Goal: Task Accomplishment & Management: Complete application form

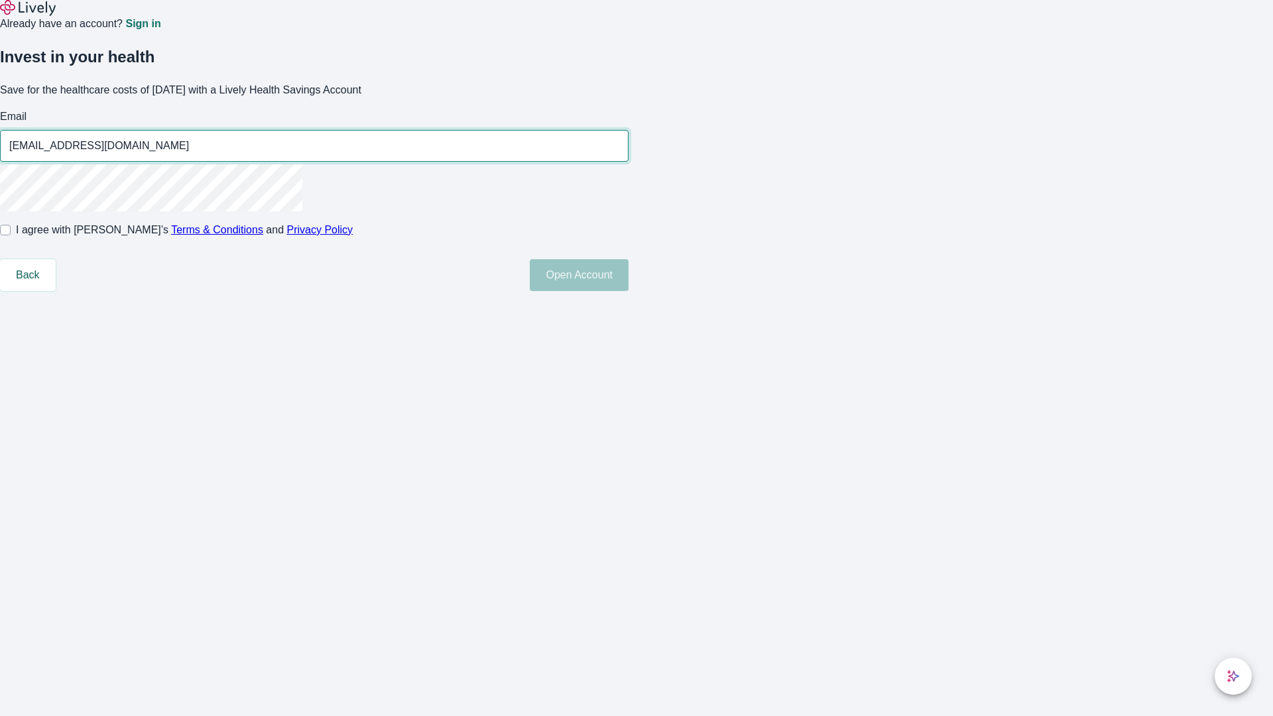
type input "[EMAIL_ADDRESS][DOMAIN_NAME]"
click at [11, 235] on input "I agree with Lively’s Terms & Conditions and Privacy Policy" at bounding box center [5, 230] width 11 height 11
checkbox input "true"
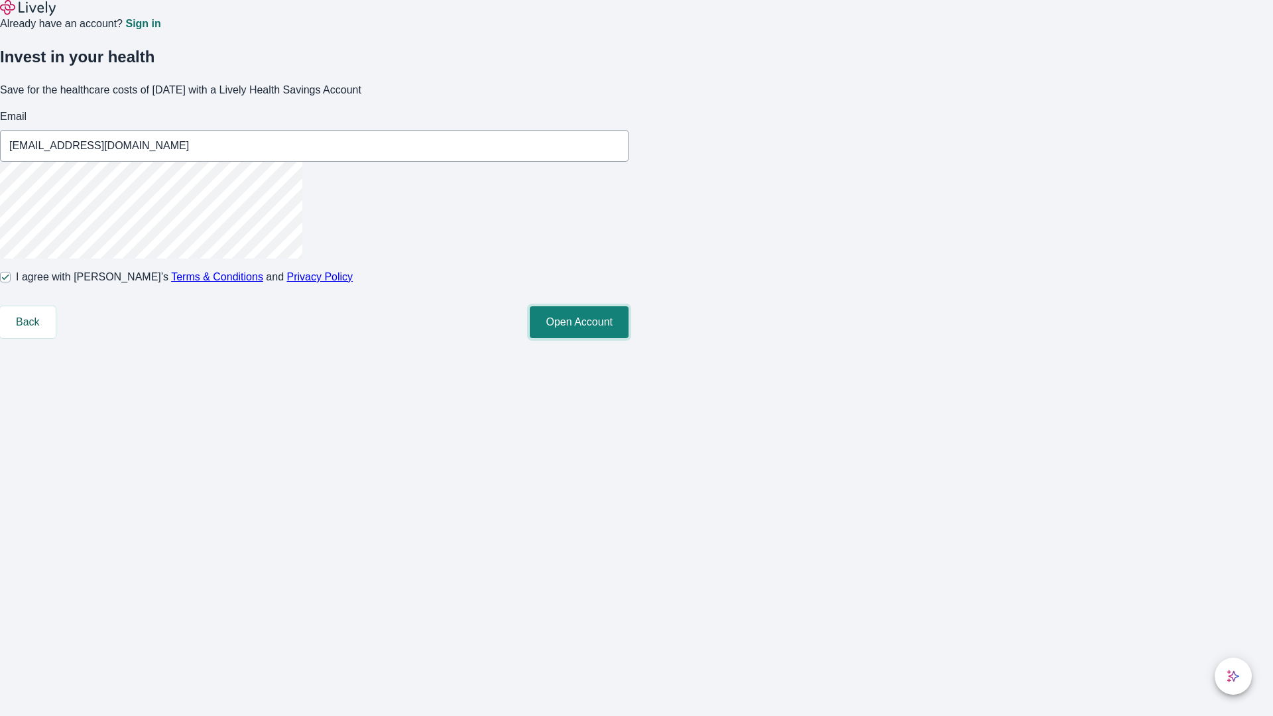
click at [629, 338] on button "Open Account" at bounding box center [579, 322] width 99 height 32
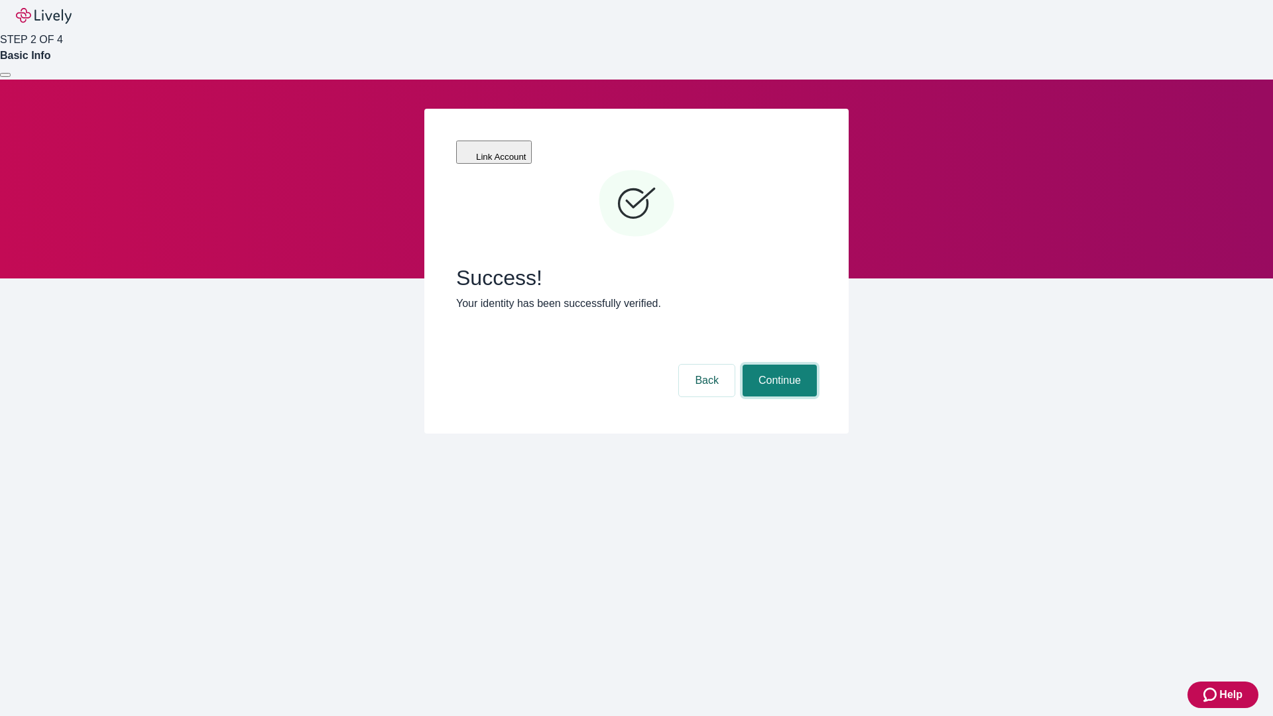
click at [778, 365] on button "Continue" at bounding box center [780, 381] width 74 height 32
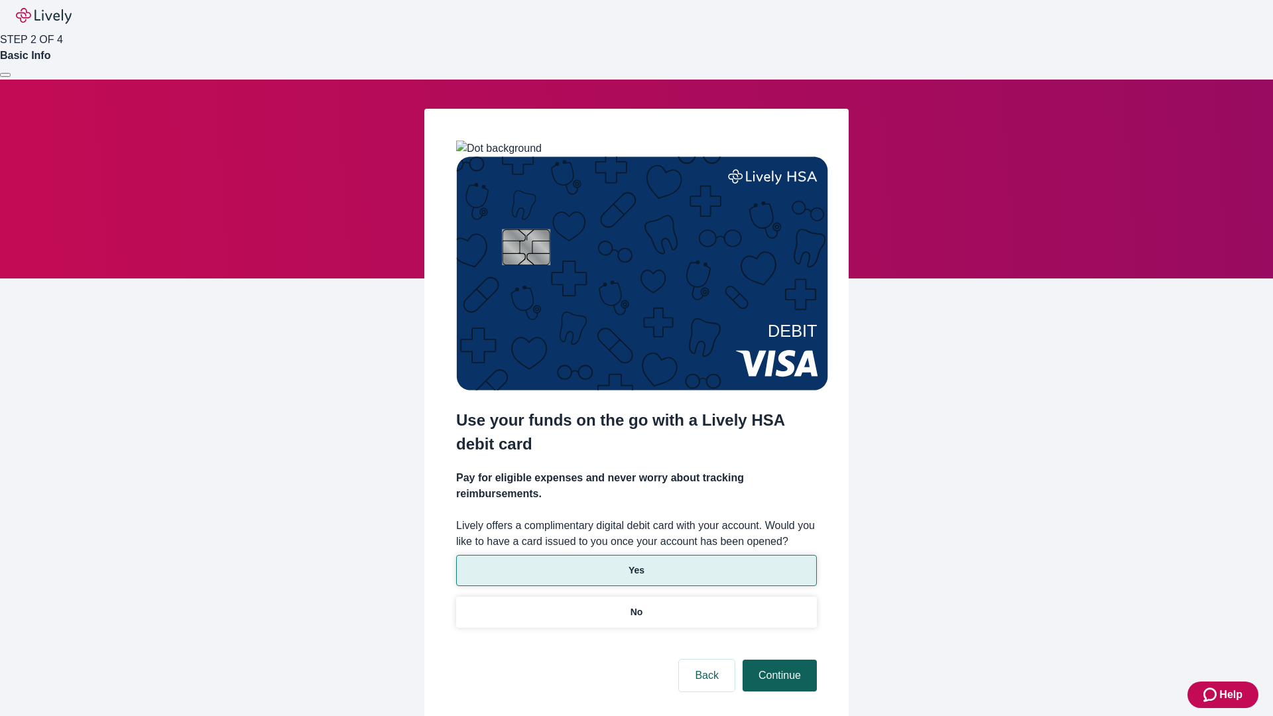
click at [636, 605] on p "No" at bounding box center [637, 612] width 13 height 14
click at [778, 660] on button "Continue" at bounding box center [780, 676] width 74 height 32
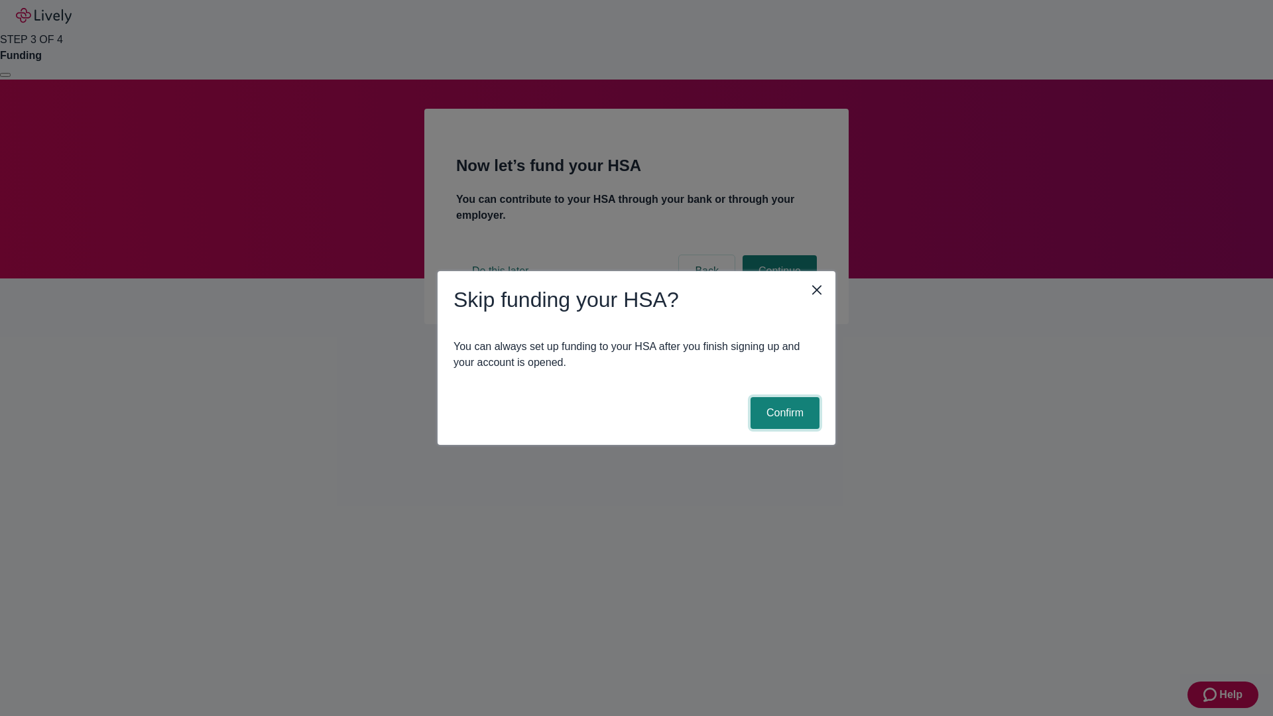
click at [783, 413] on button "Confirm" at bounding box center [785, 413] width 69 height 32
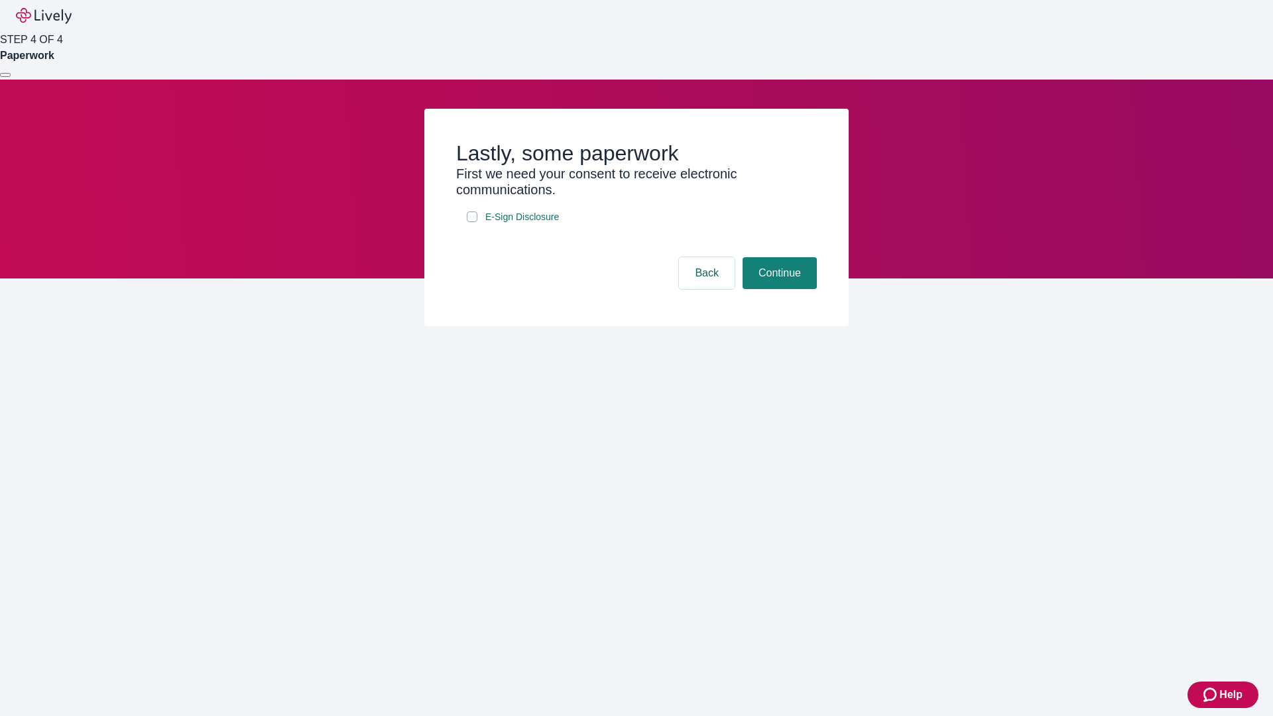
click at [472, 222] on input "E-Sign Disclosure" at bounding box center [472, 217] width 11 height 11
checkbox input "true"
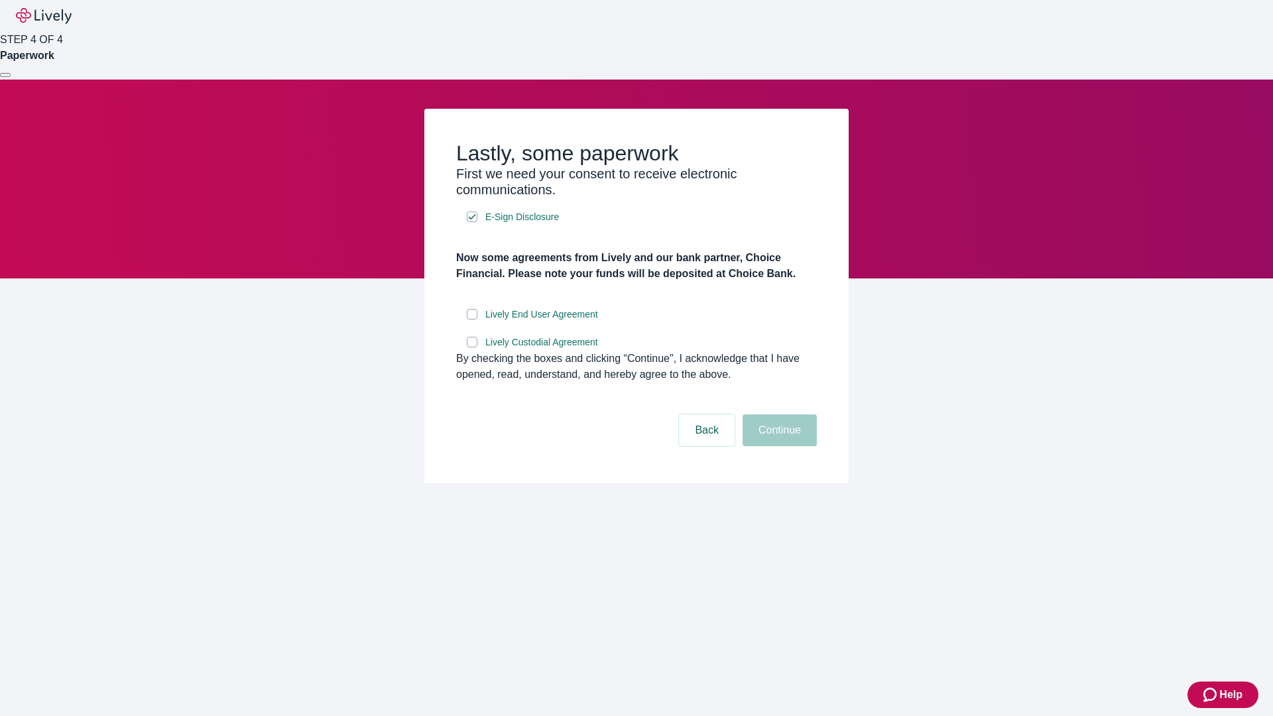
click at [472, 320] on input "Lively End User Agreement" at bounding box center [472, 314] width 11 height 11
checkbox input "true"
click at [472, 348] on input "Lively Custodial Agreement" at bounding box center [472, 342] width 11 height 11
checkbox input "true"
click at [778, 446] on button "Continue" at bounding box center [780, 430] width 74 height 32
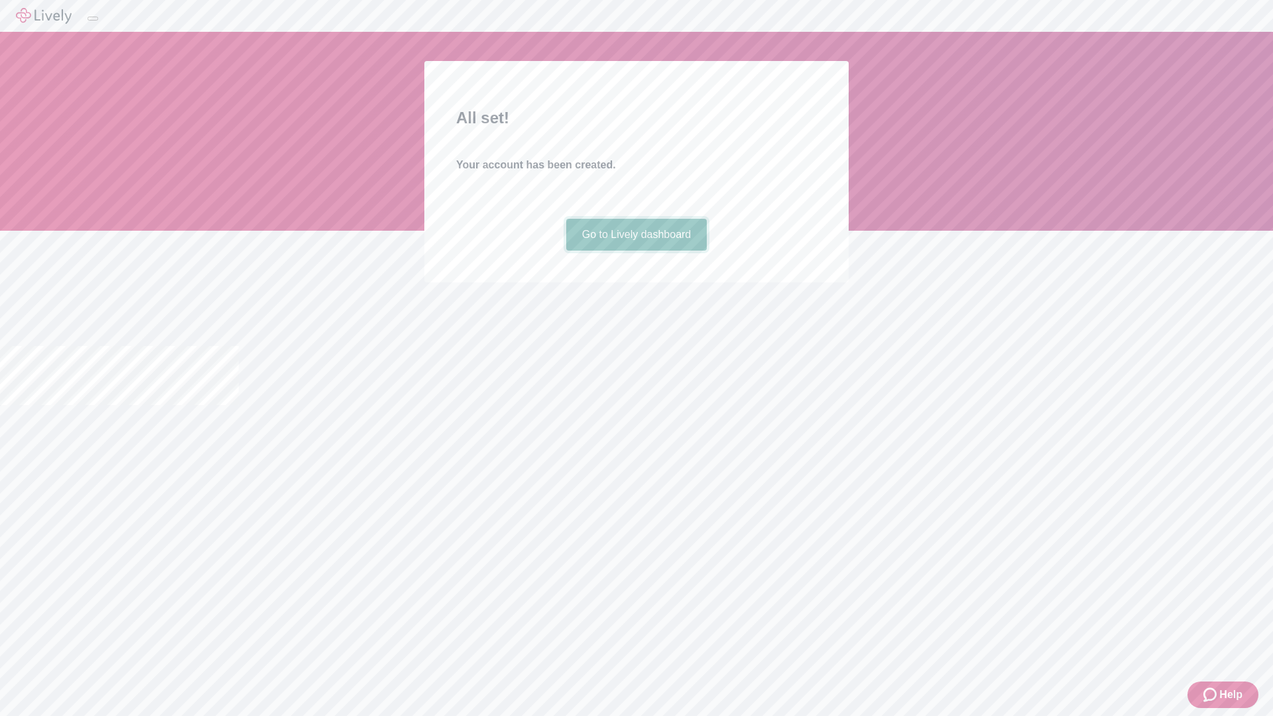
click at [636, 251] on link "Go to Lively dashboard" at bounding box center [636, 235] width 141 height 32
